Goal: Task Accomplishment & Management: Manage account settings

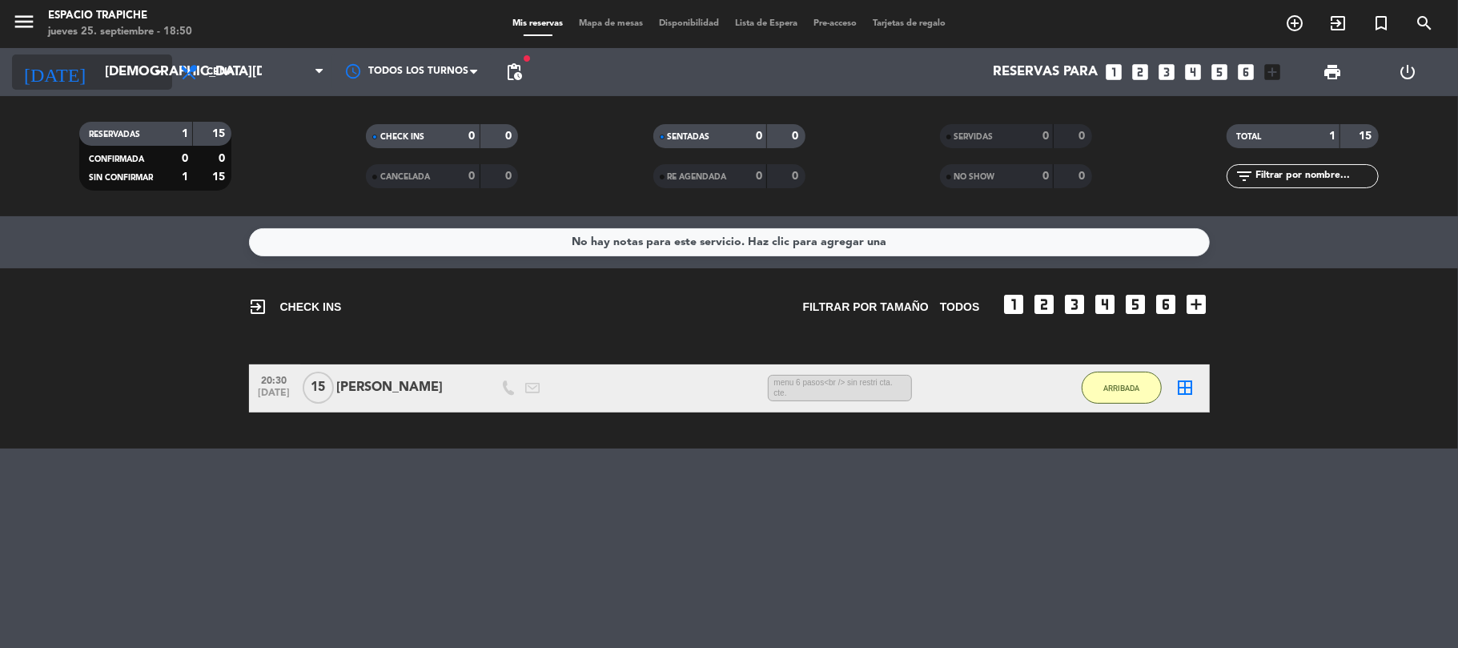
click at [22, 78] on icon "[DATE]" at bounding box center [54, 71] width 85 height 35
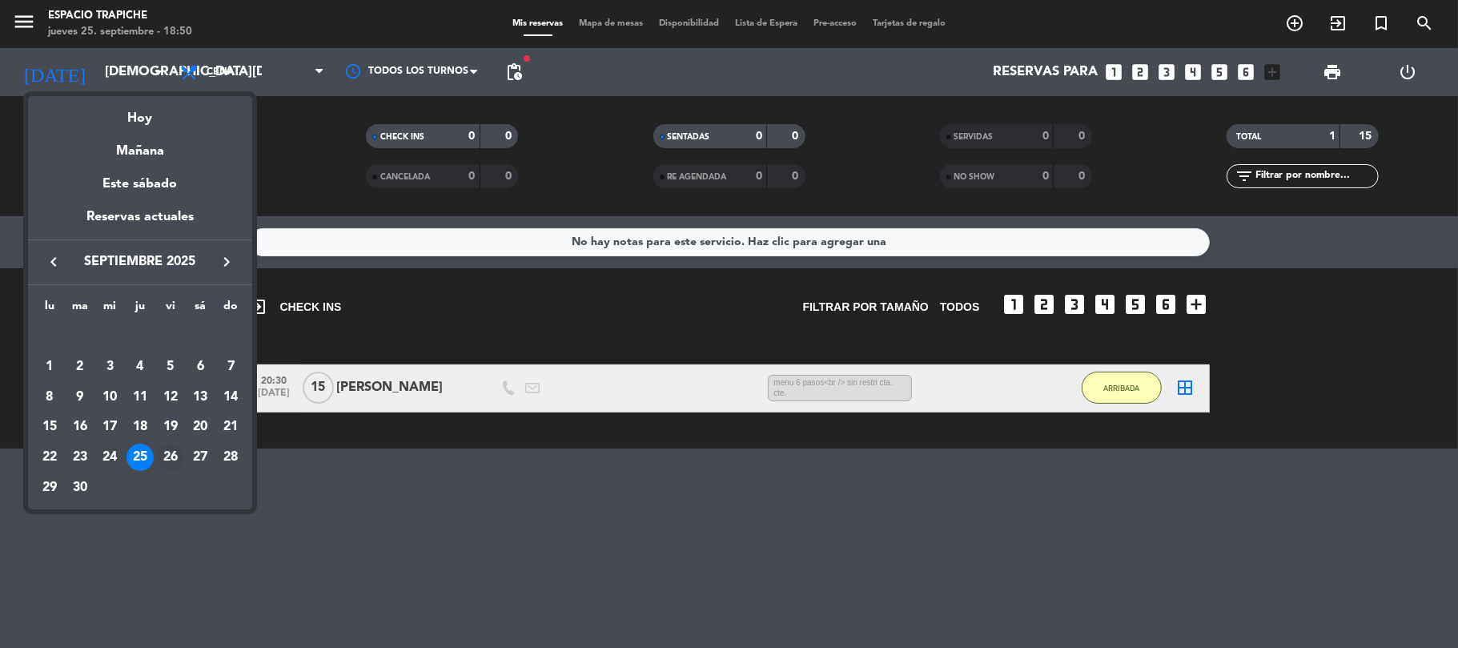
click at [171, 452] on div "26" at bounding box center [170, 456] width 27 height 27
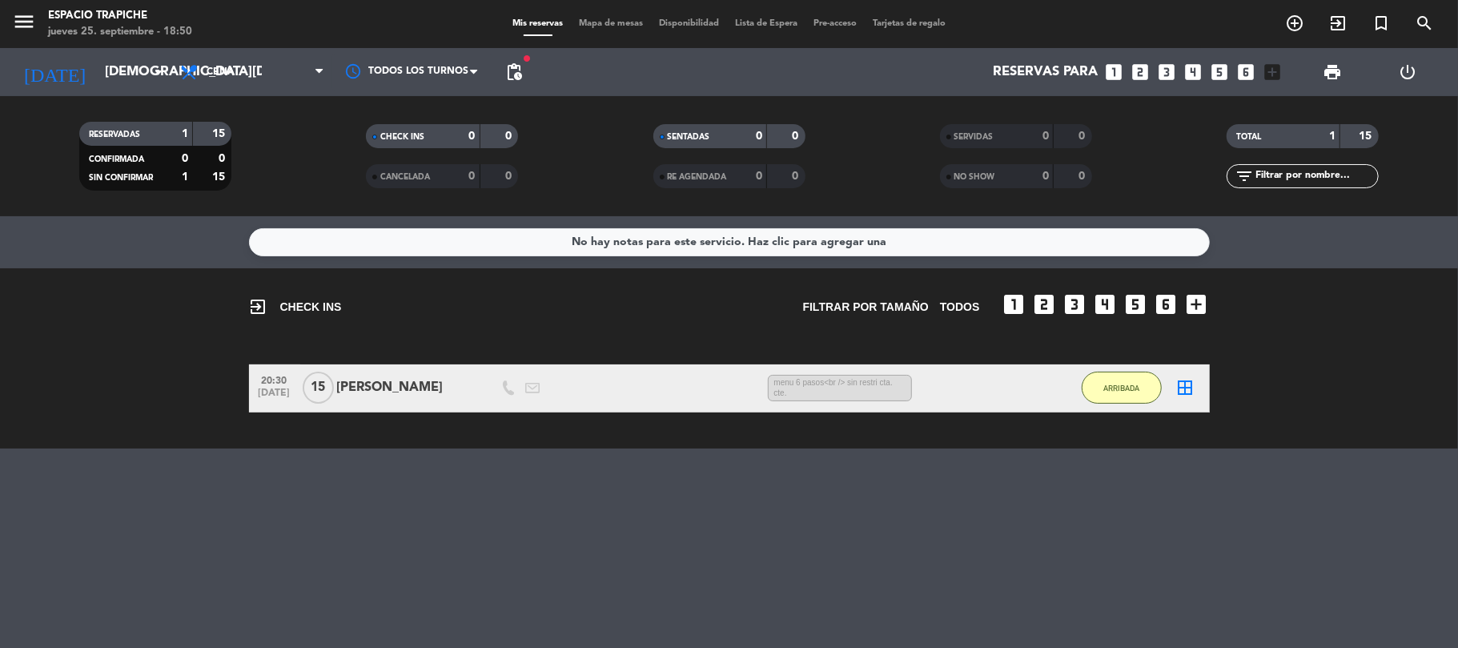
type input "[DATE]"
click at [171, 452] on div "No hay notas para este servicio. Haz clic para agregar una exit_to_app CHECK IN…" at bounding box center [729, 431] width 1458 height 431
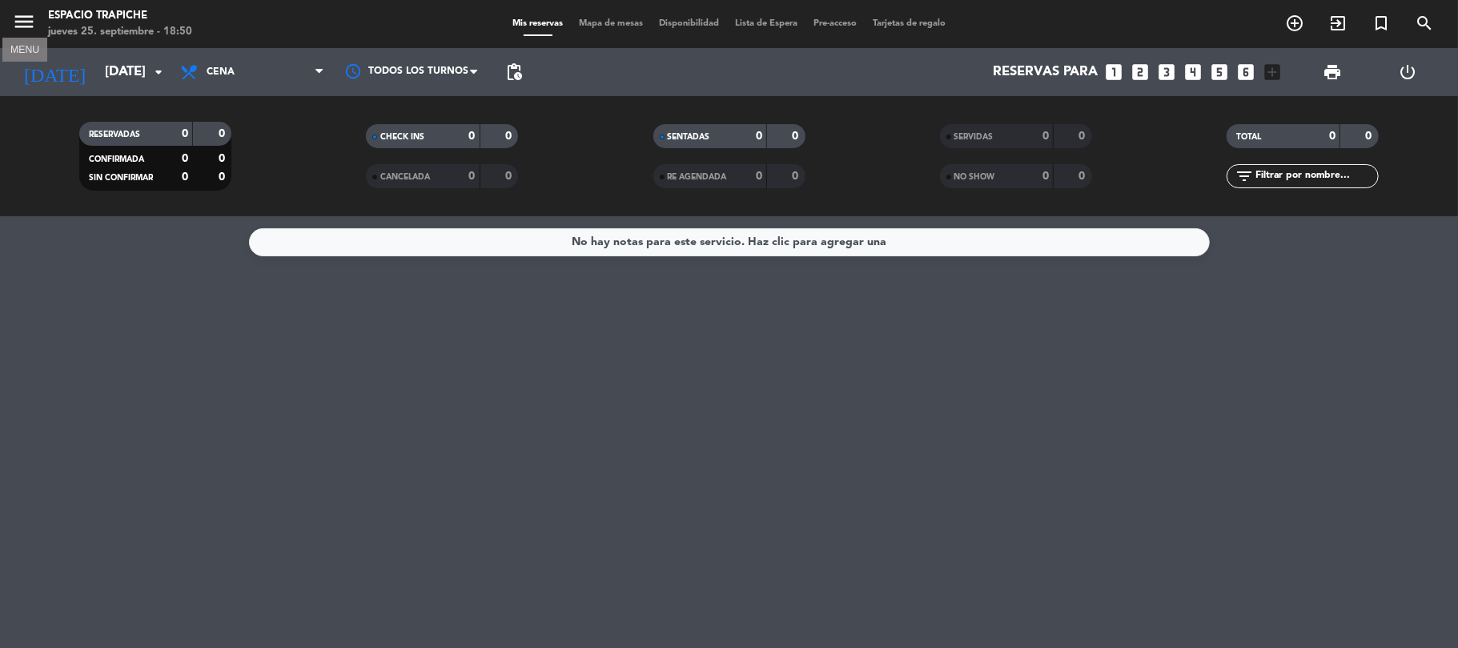
click at [24, 21] on icon "menu" at bounding box center [24, 22] width 24 height 24
click at [24, 21] on div "close" at bounding box center [134, 30] width 220 height 20
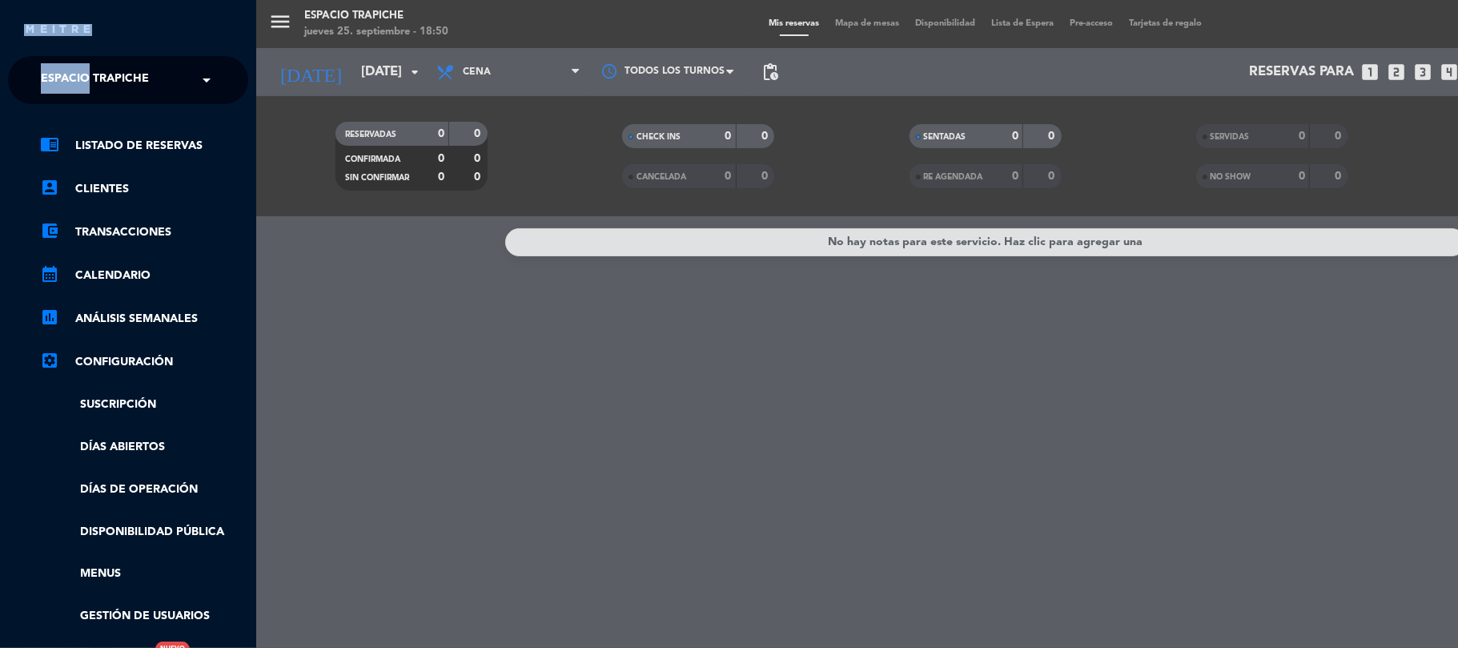
click at [203, 81] on span at bounding box center [210, 80] width 27 height 34
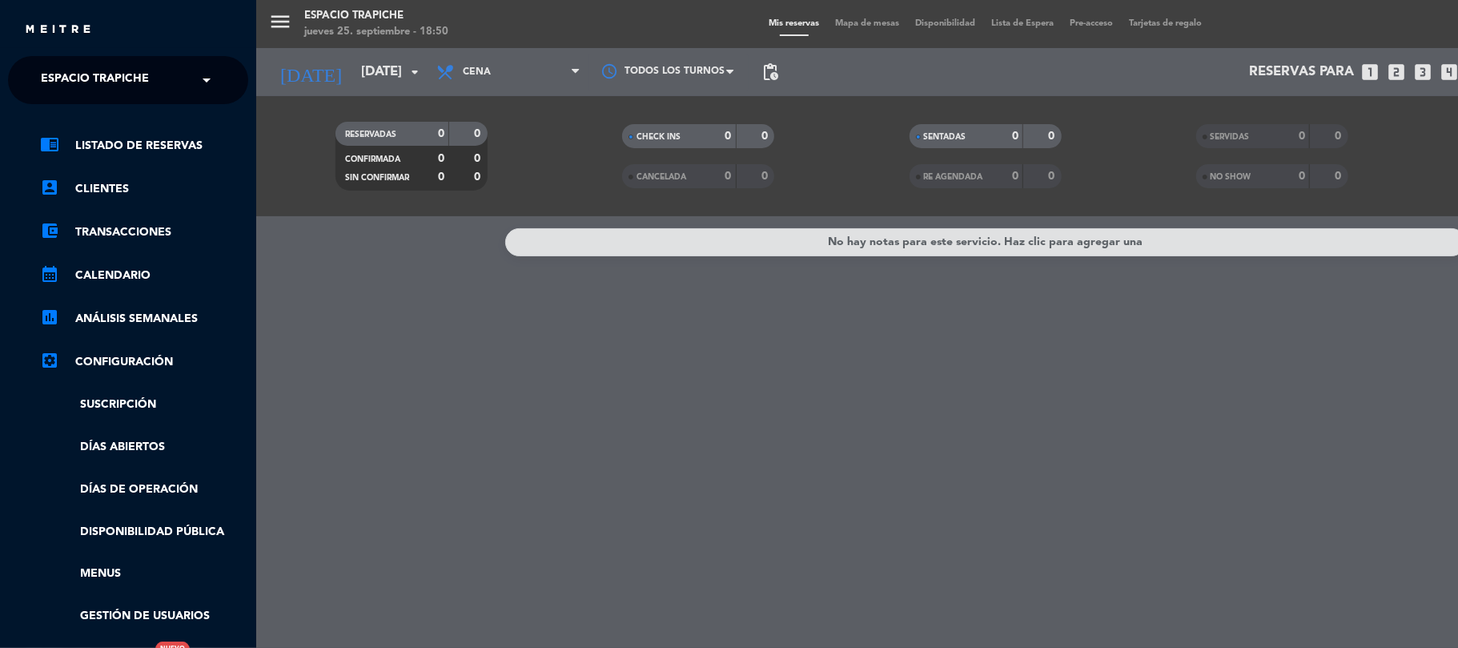
click at [203, 81] on span at bounding box center [210, 80] width 27 height 34
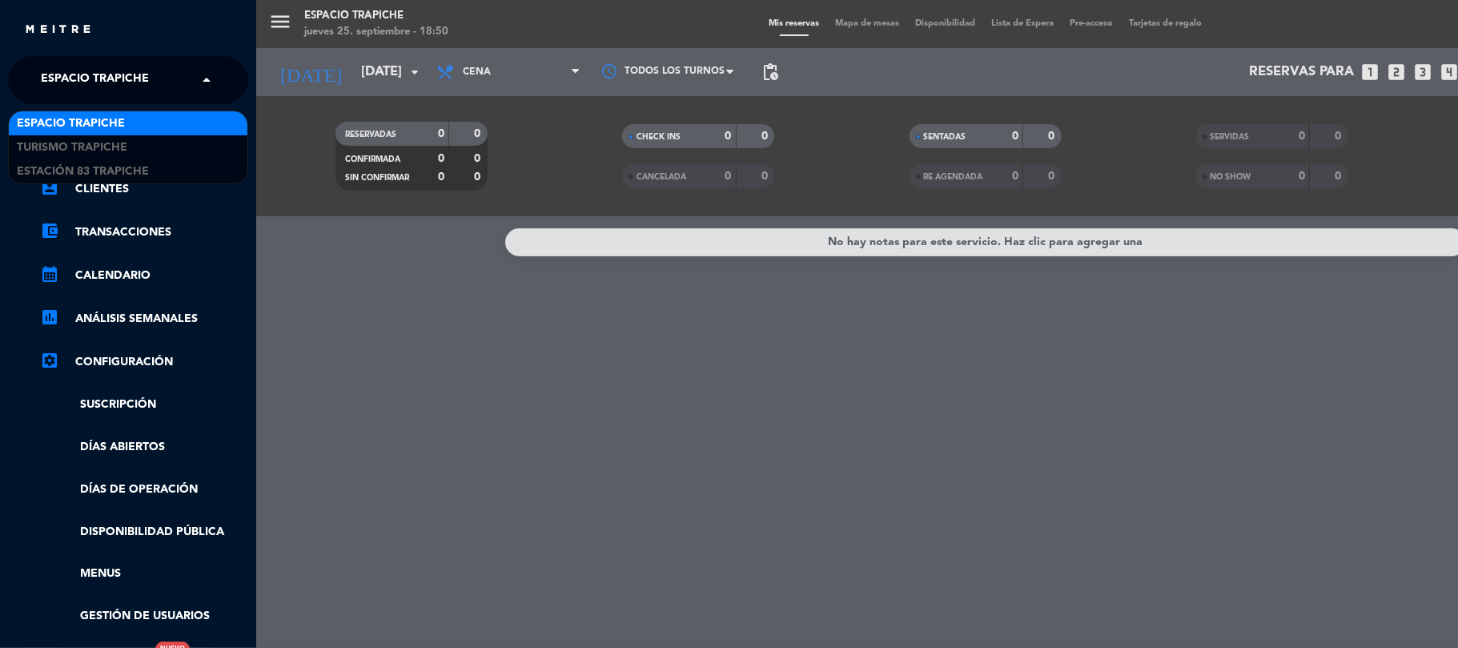
click at [203, 81] on span at bounding box center [210, 80] width 27 height 34
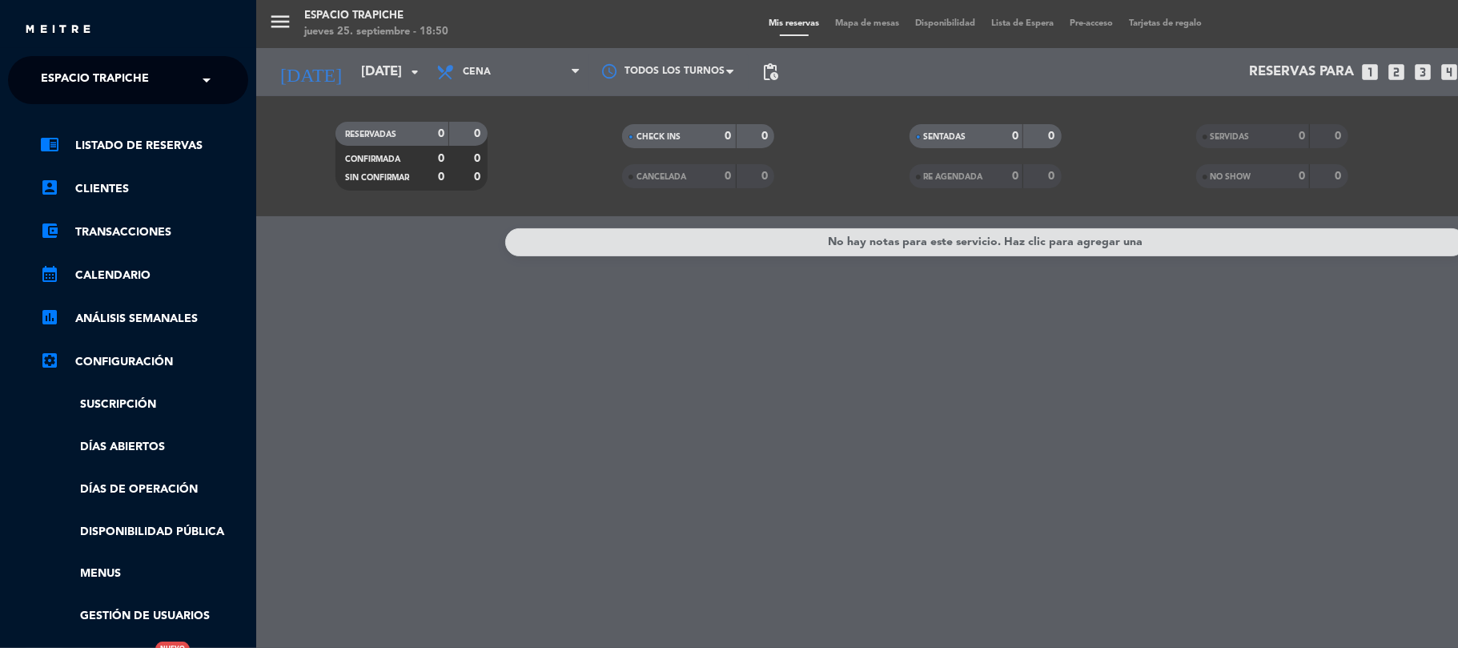
drag, startPoint x: 203, startPoint y: 81, endPoint x: 203, endPoint y: 119, distance: 38.4
click at [203, 113] on div "× Espacio Trapiche × chrome_reader_mode Listado de Reservas account_box Cliente…" at bounding box center [128, 380] width 240 height 648
click at [203, 126] on div "chrome_reader_mode Listado de Reservas account_box Clientes account_balance_wal…" at bounding box center [128, 410] width 264 height 612
click at [206, 80] on span at bounding box center [210, 80] width 27 height 34
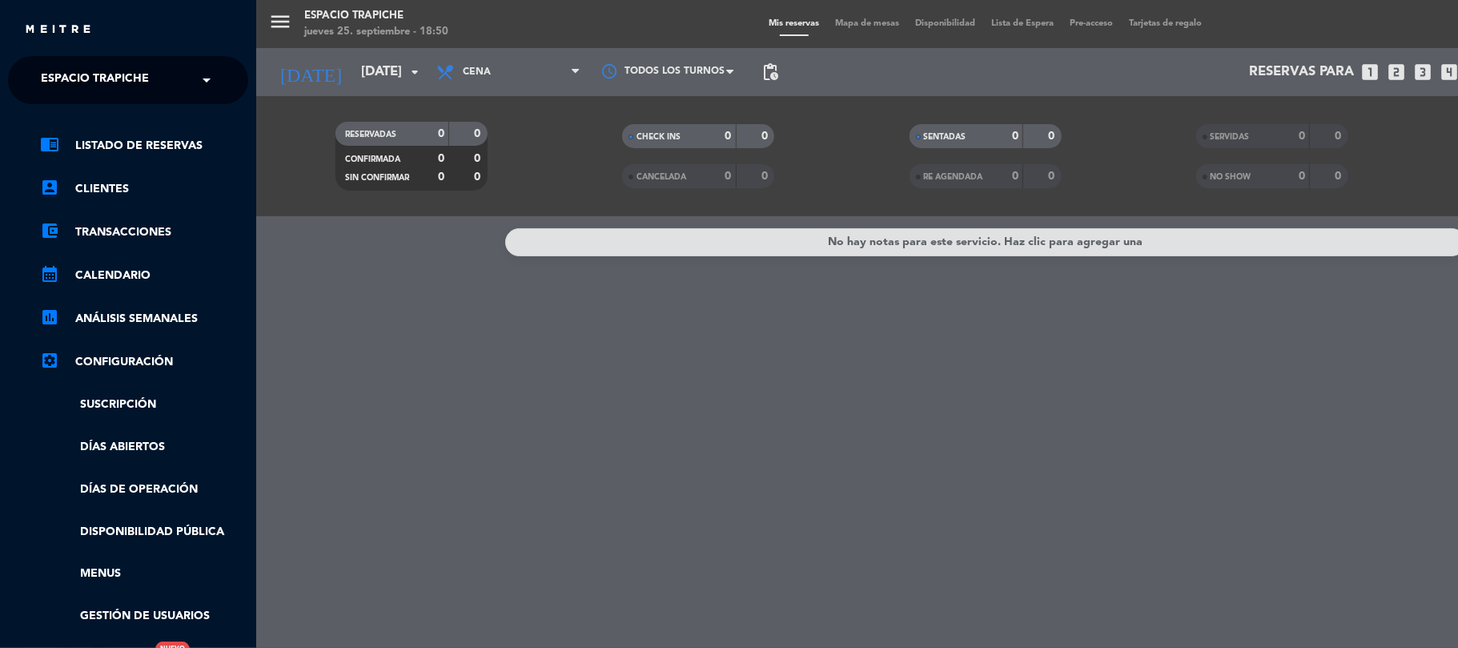
click at [206, 80] on span at bounding box center [210, 80] width 27 height 34
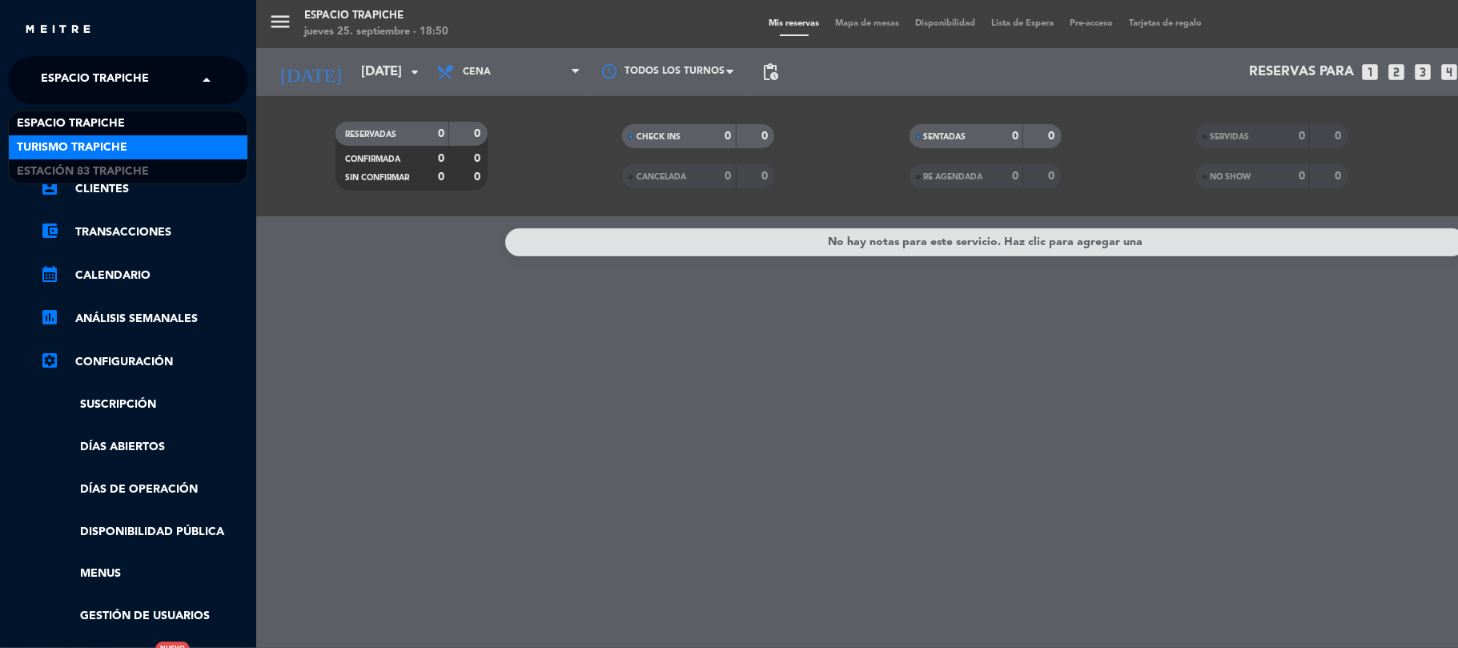
drag, startPoint x: 206, startPoint y: 80, endPoint x: 205, endPoint y: 158, distance: 77.6
click at [205, 104] on ng-select "× Espacio Trapiche × Espacio Trapiche Turismo Trapiche Estación 83 Trapiche" at bounding box center [128, 80] width 240 height 48
click at [205, 158] on div "Turismo Trapiche" at bounding box center [128, 147] width 239 height 24
